Goal: Task Accomplishment & Management: Complete application form

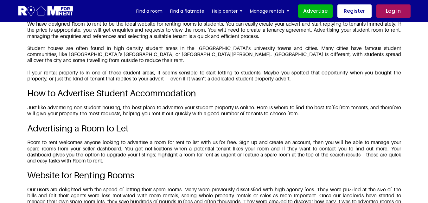
scroll to position [759, 0]
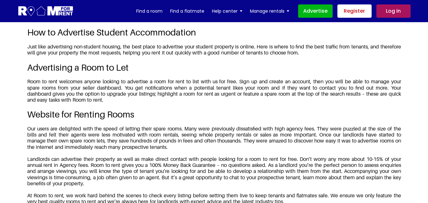
click at [354, 9] on link "Register" at bounding box center [354, 10] width 34 height 13
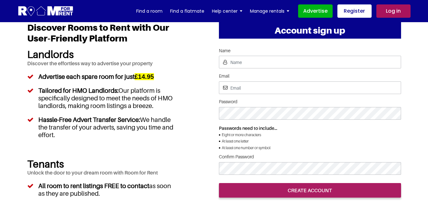
scroll to position [22, 0]
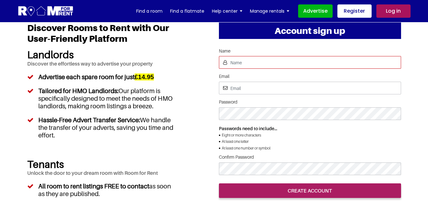
click at [266, 64] on input "Name" at bounding box center [310, 62] width 182 height 13
type input "kannan"
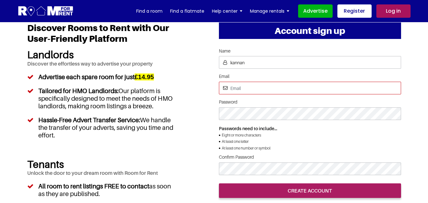
click at [261, 93] on input "Email" at bounding box center [310, 88] width 182 height 13
type input "[EMAIL_ADDRESS][DOMAIN_NAME]"
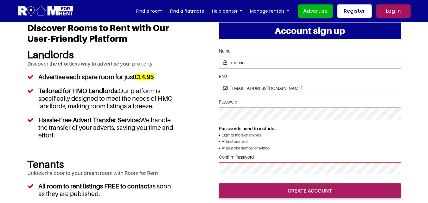
scroll to position [68, 0]
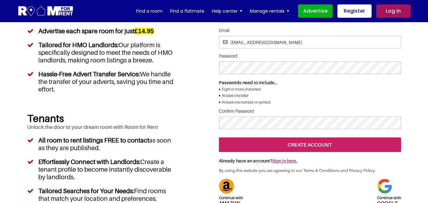
click at [289, 152] on input "create account" at bounding box center [310, 144] width 182 height 15
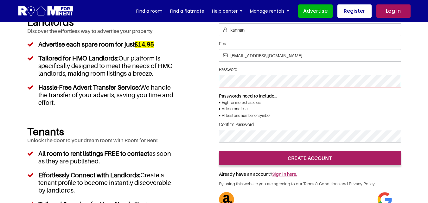
scroll to position [55, 0]
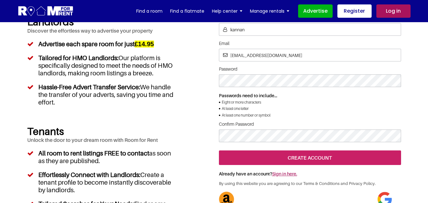
click at [315, 165] on input "create account" at bounding box center [310, 157] width 182 height 15
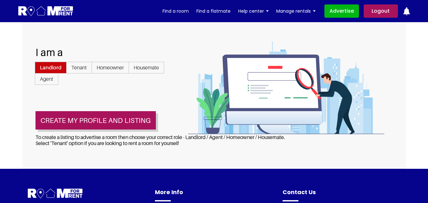
click at [53, 67] on span "Landlord" at bounding box center [51, 68] width 32 height 12
click at [0, 0] on input "Landlord" at bounding box center [0, 0] width 0 height 0
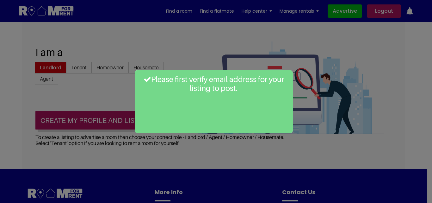
click at [329, 91] on div "Please first verify email address for your listing to post." at bounding box center [216, 101] width 432 height 203
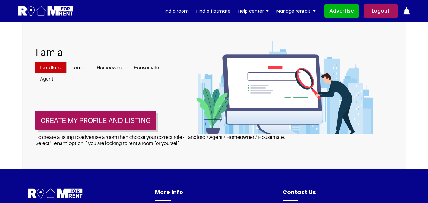
click at [108, 67] on span "Homeowner" at bounding box center [109, 68] width 37 height 12
click at [0, 0] on input "Homeowner" at bounding box center [0, 0] width 0 height 0
